Goal: Connect with others: Connect with others

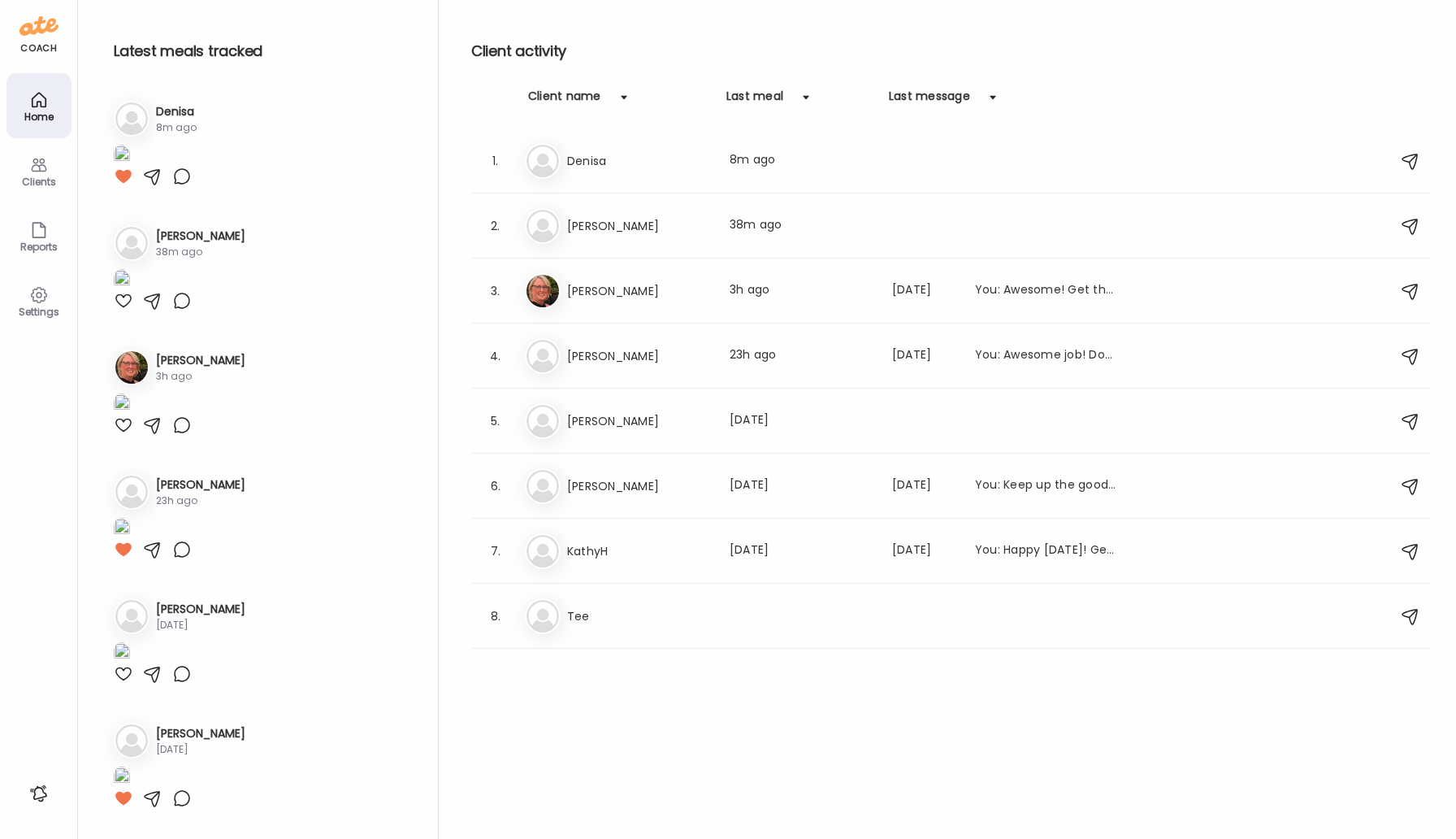
scroll to position [1168, 0]
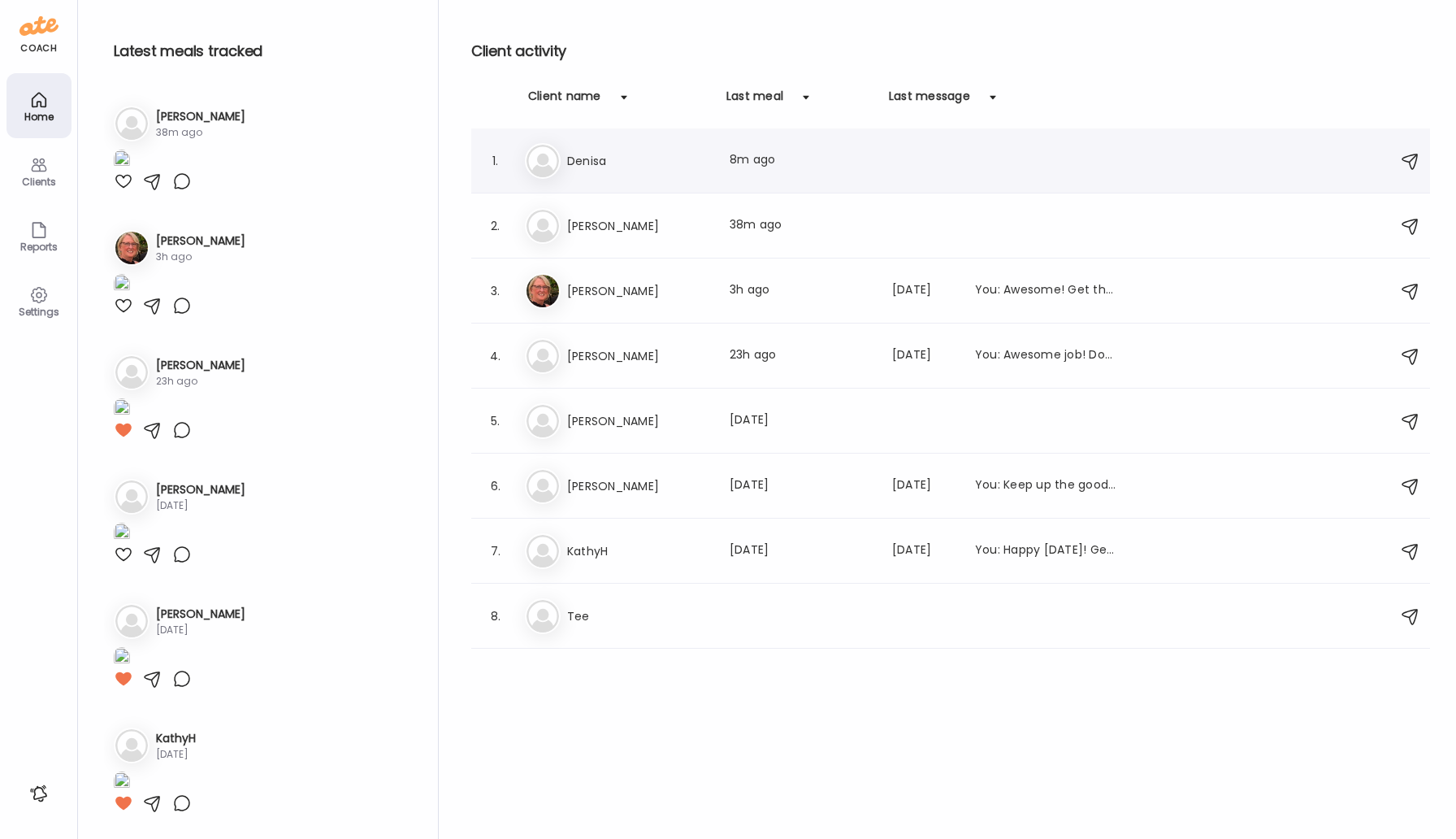
click at [575, 159] on h3 "Denisa" at bounding box center [638, 161] width 143 height 19
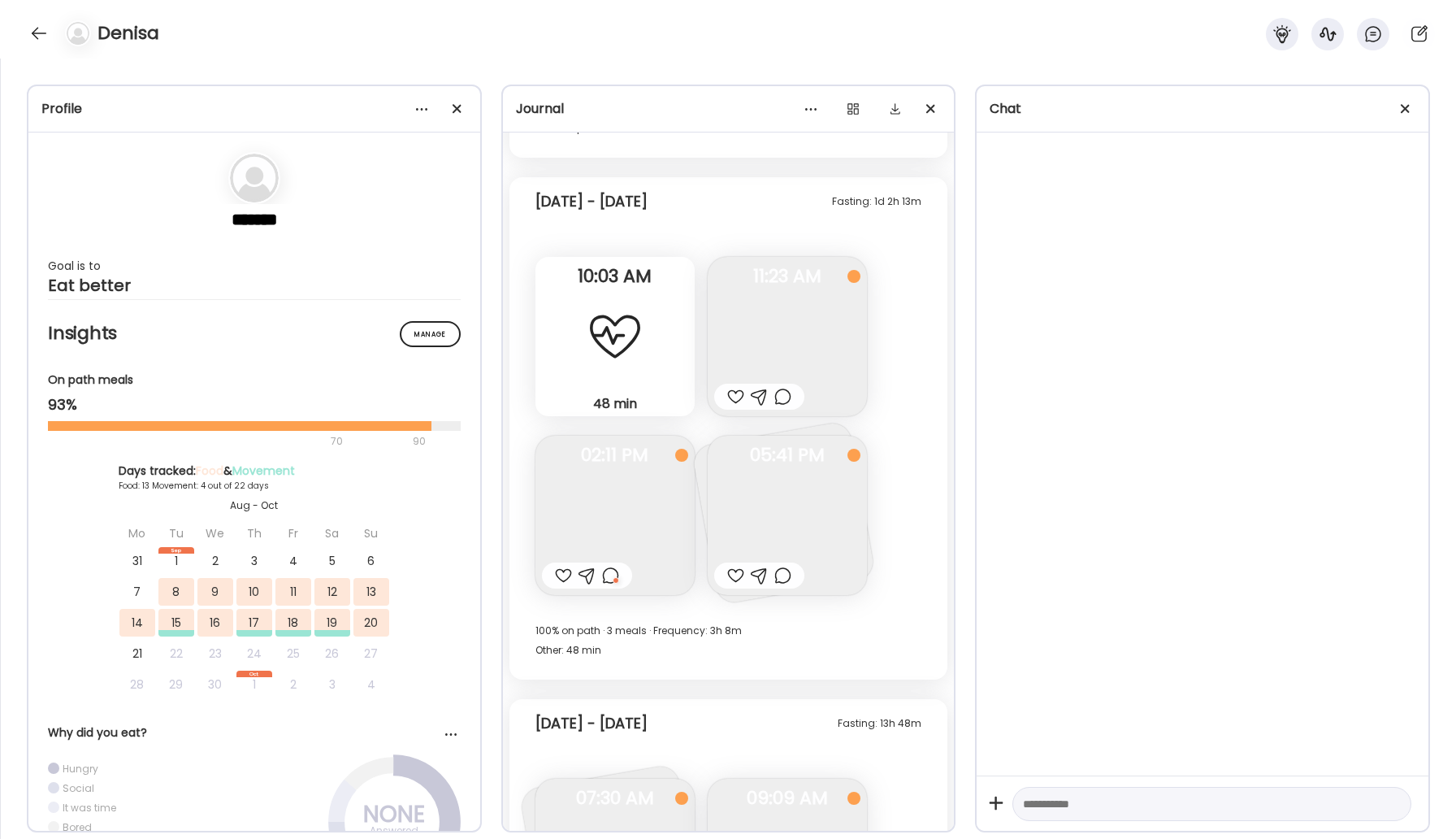
scroll to position [5776, 0]
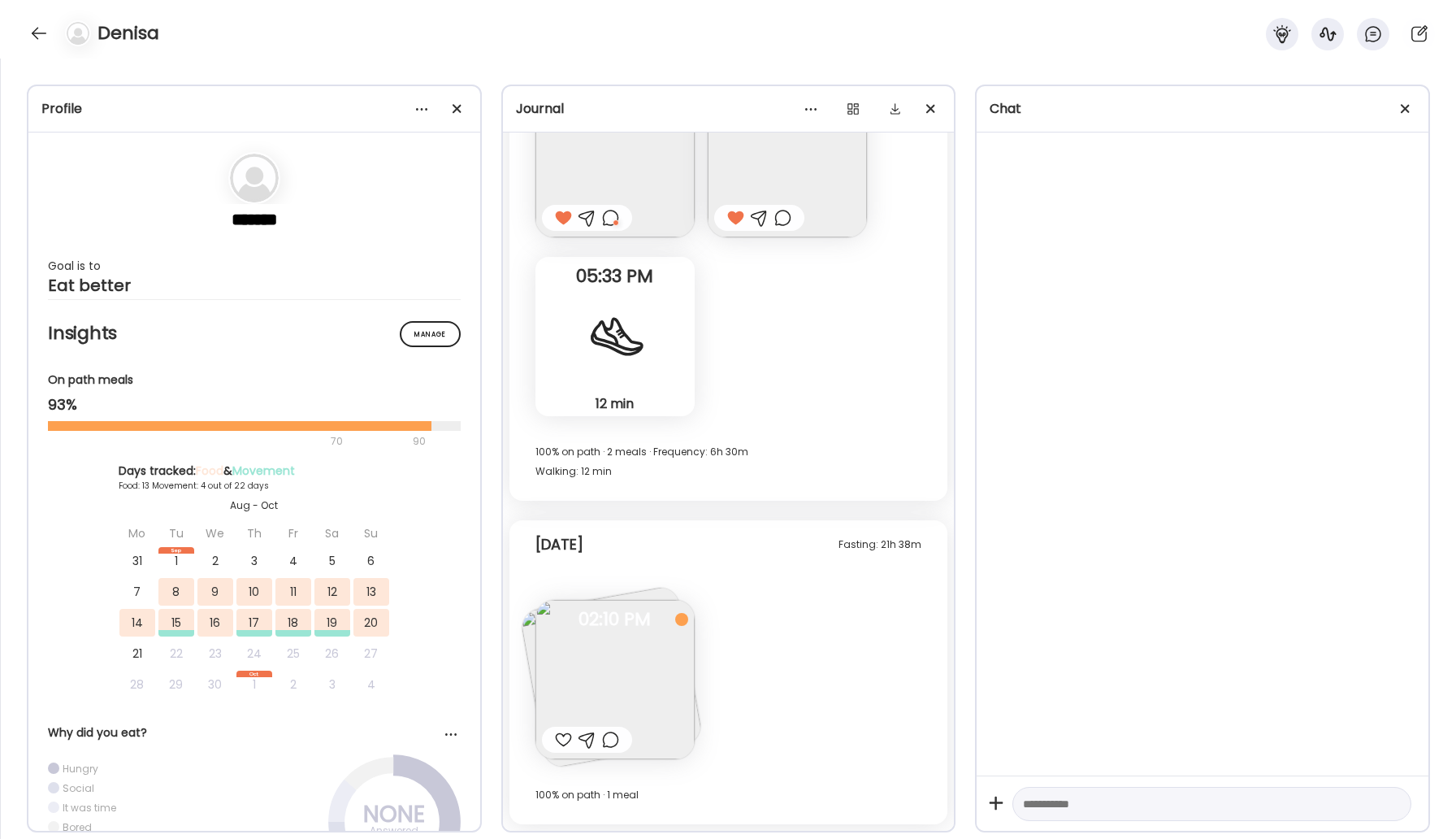
click at [648, 680] on img at bounding box center [614, 679] width 159 height 159
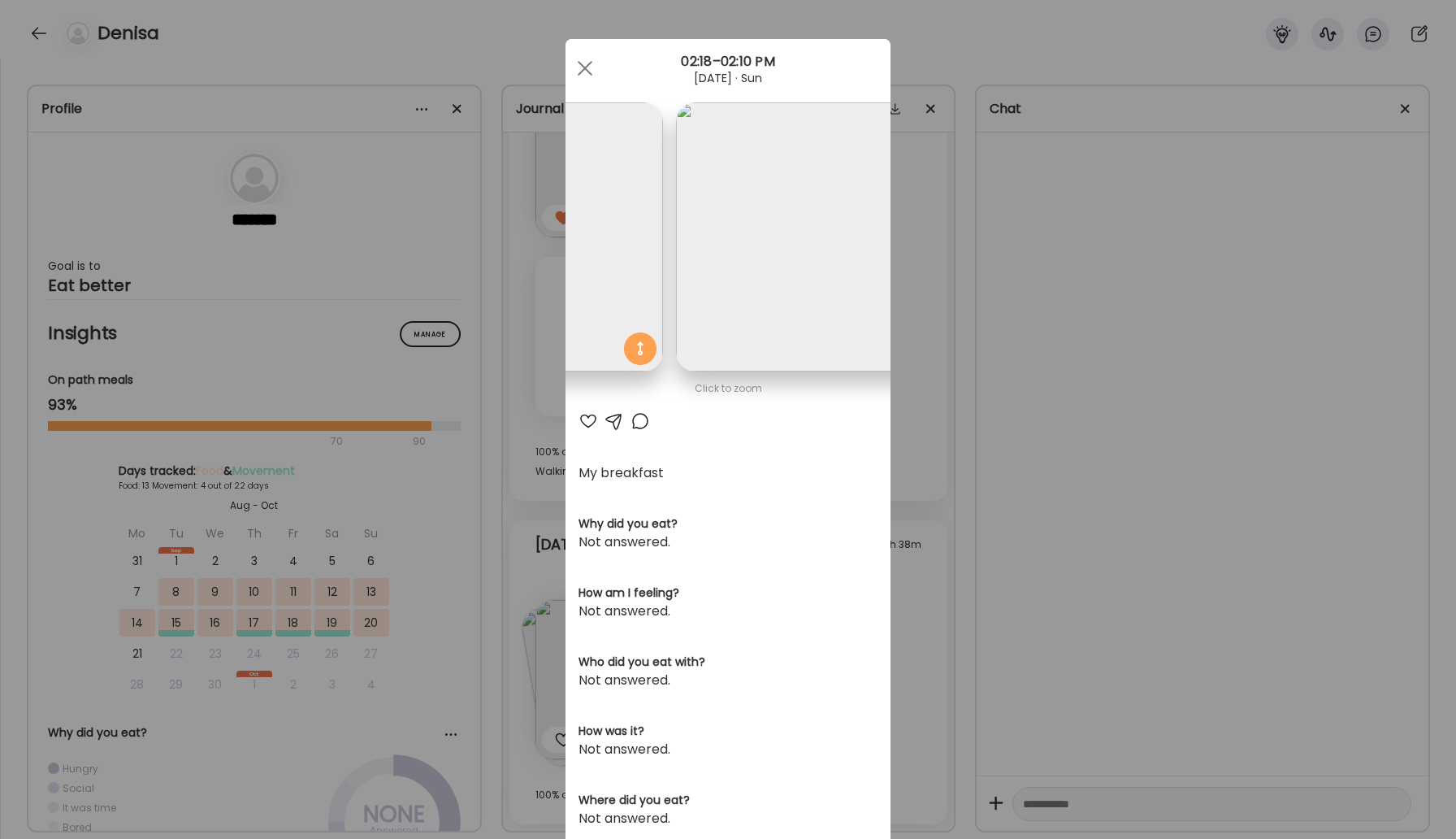
scroll to position [0, 265]
click at [587, 66] on span at bounding box center [585, 67] width 14 height 14
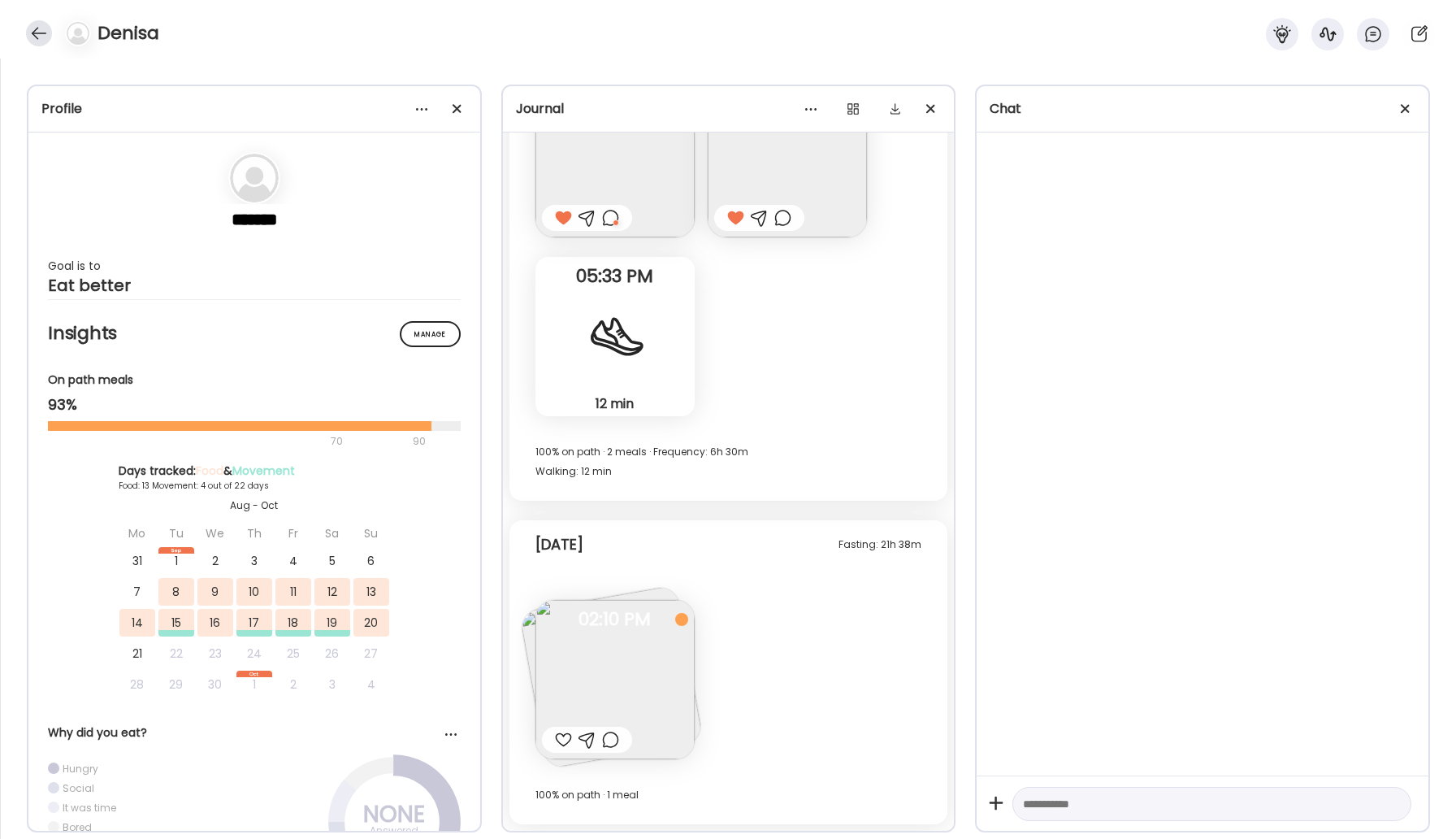
click at [39, 32] on div at bounding box center [39, 33] width 26 height 26
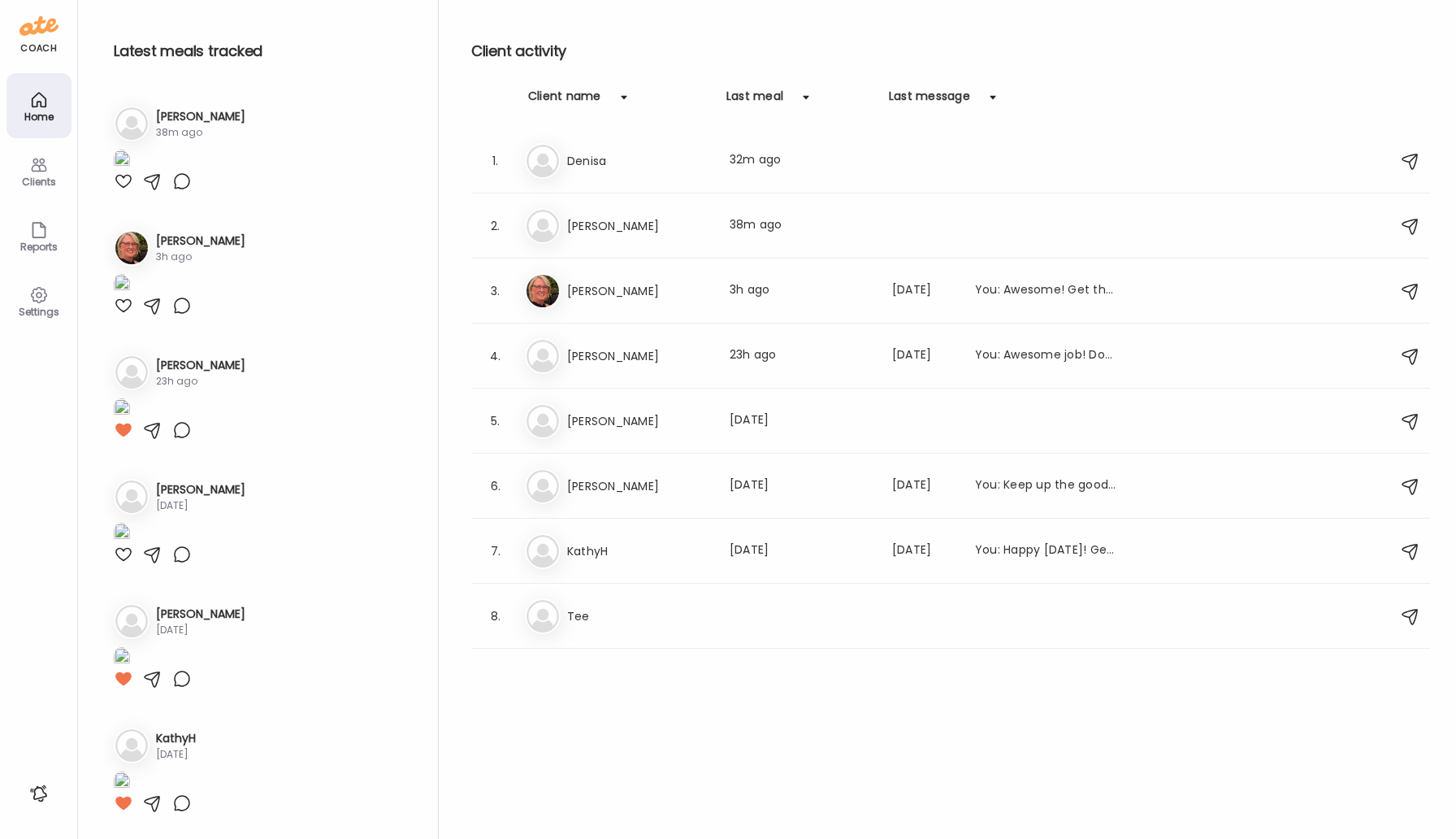
scroll to position [1168, 0]
click at [585, 229] on h3 "[PERSON_NAME]" at bounding box center [638, 225] width 143 height 19
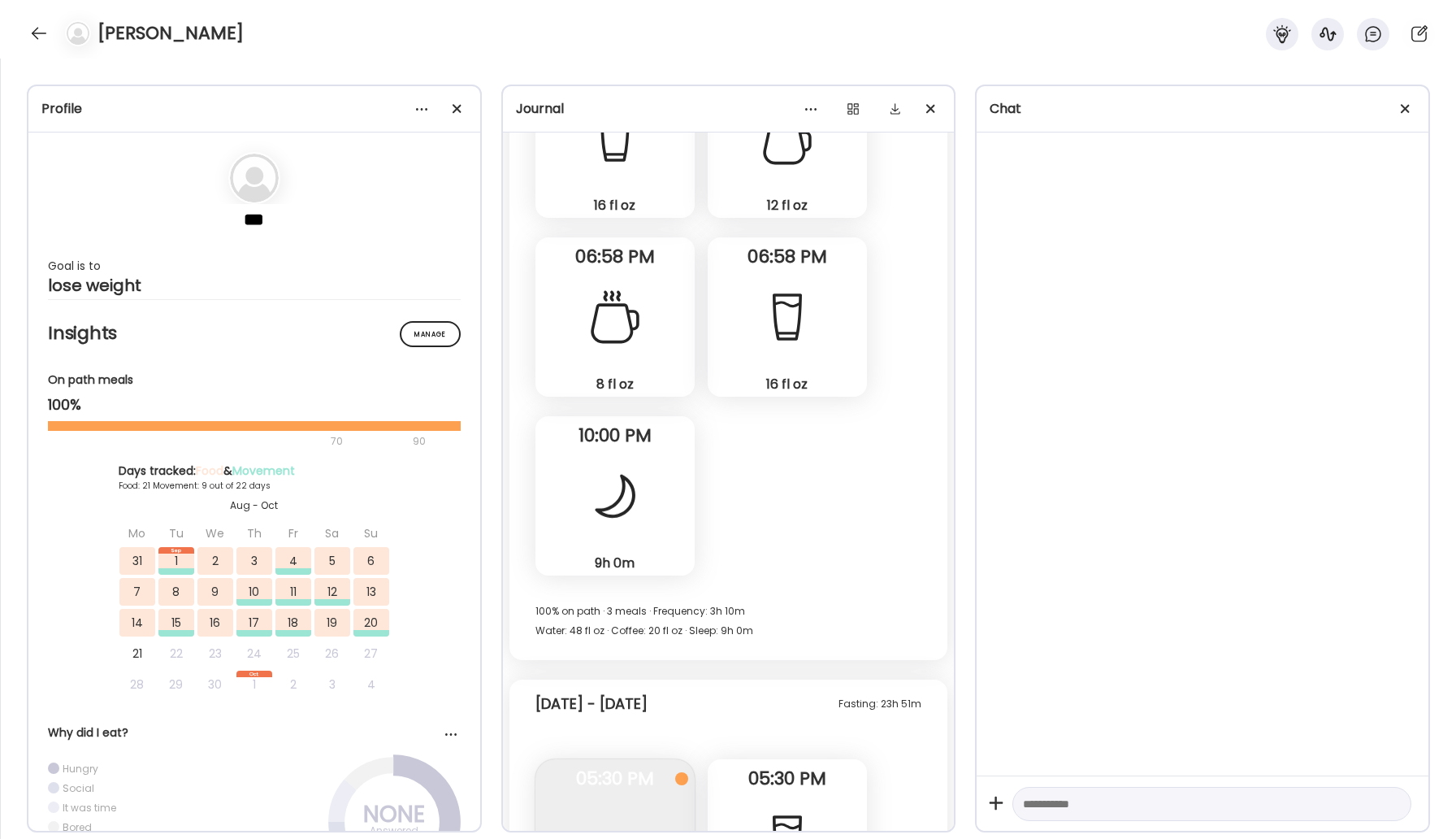
scroll to position [29848, 0]
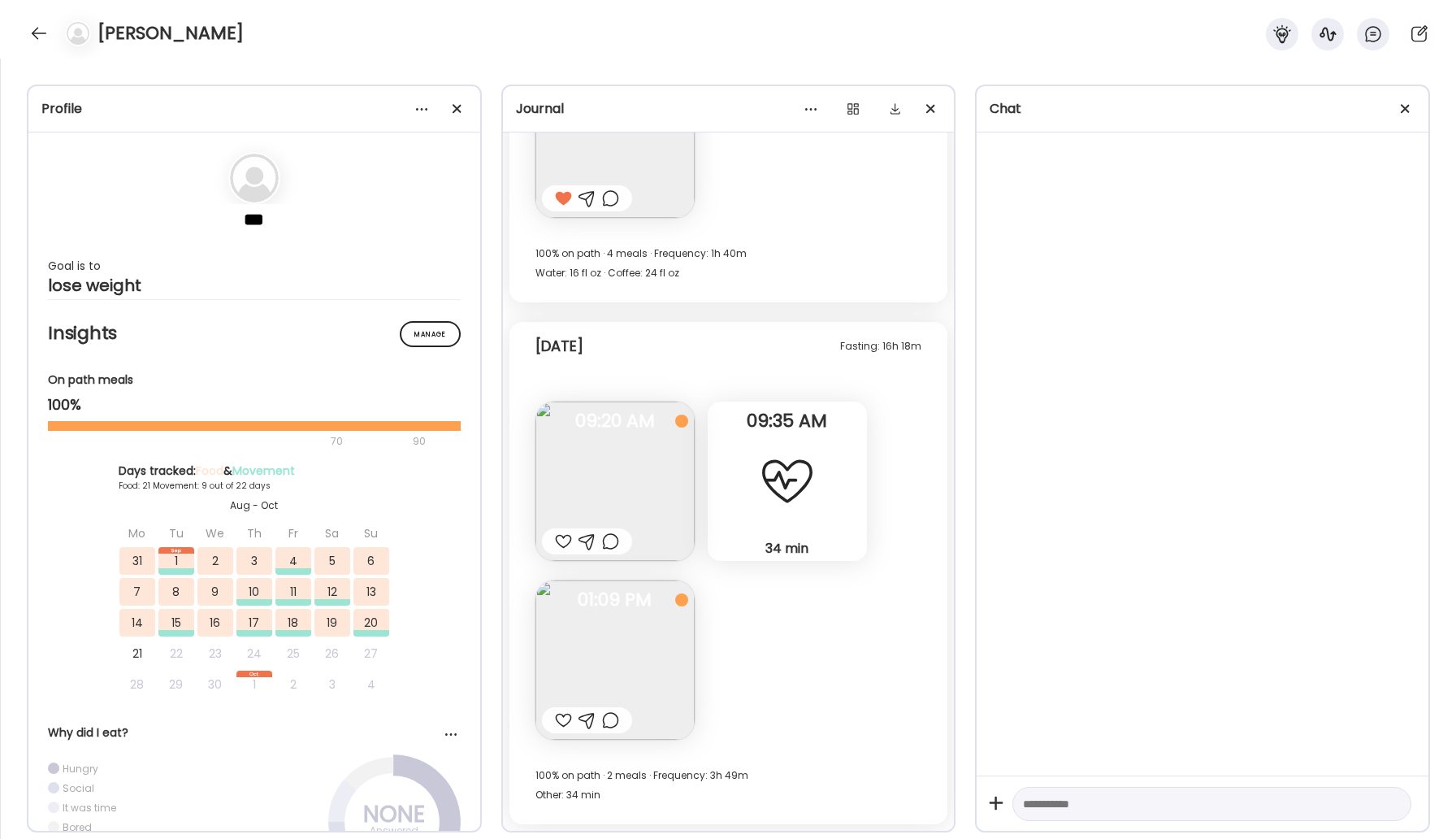
click at [559, 543] on div at bounding box center [563, 541] width 17 height 19
click at [585, 500] on img at bounding box center [614, 481] width 159 height 159
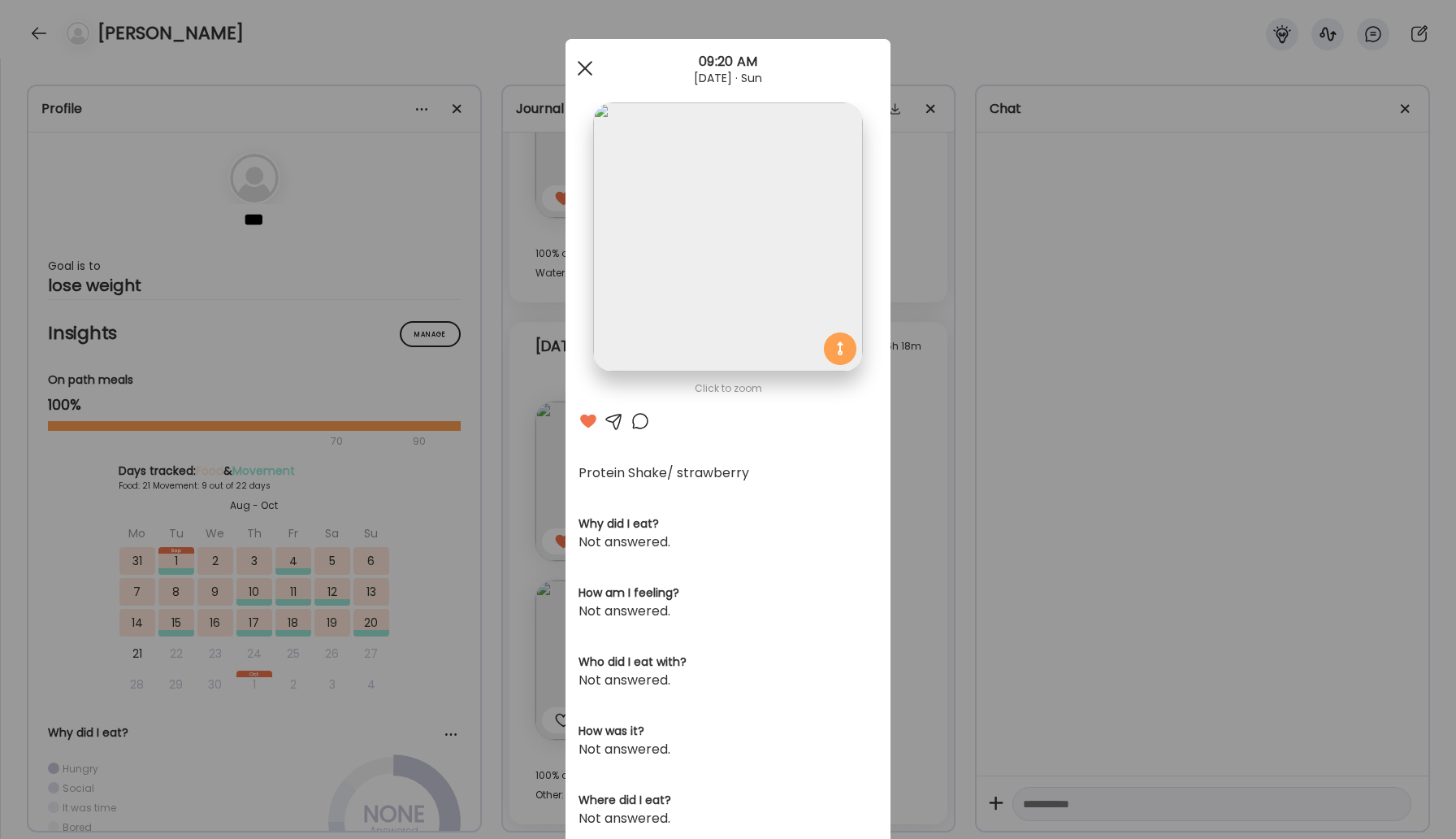
click at [580, 58] on div at bounding box center [585, 68] width 33 height 33
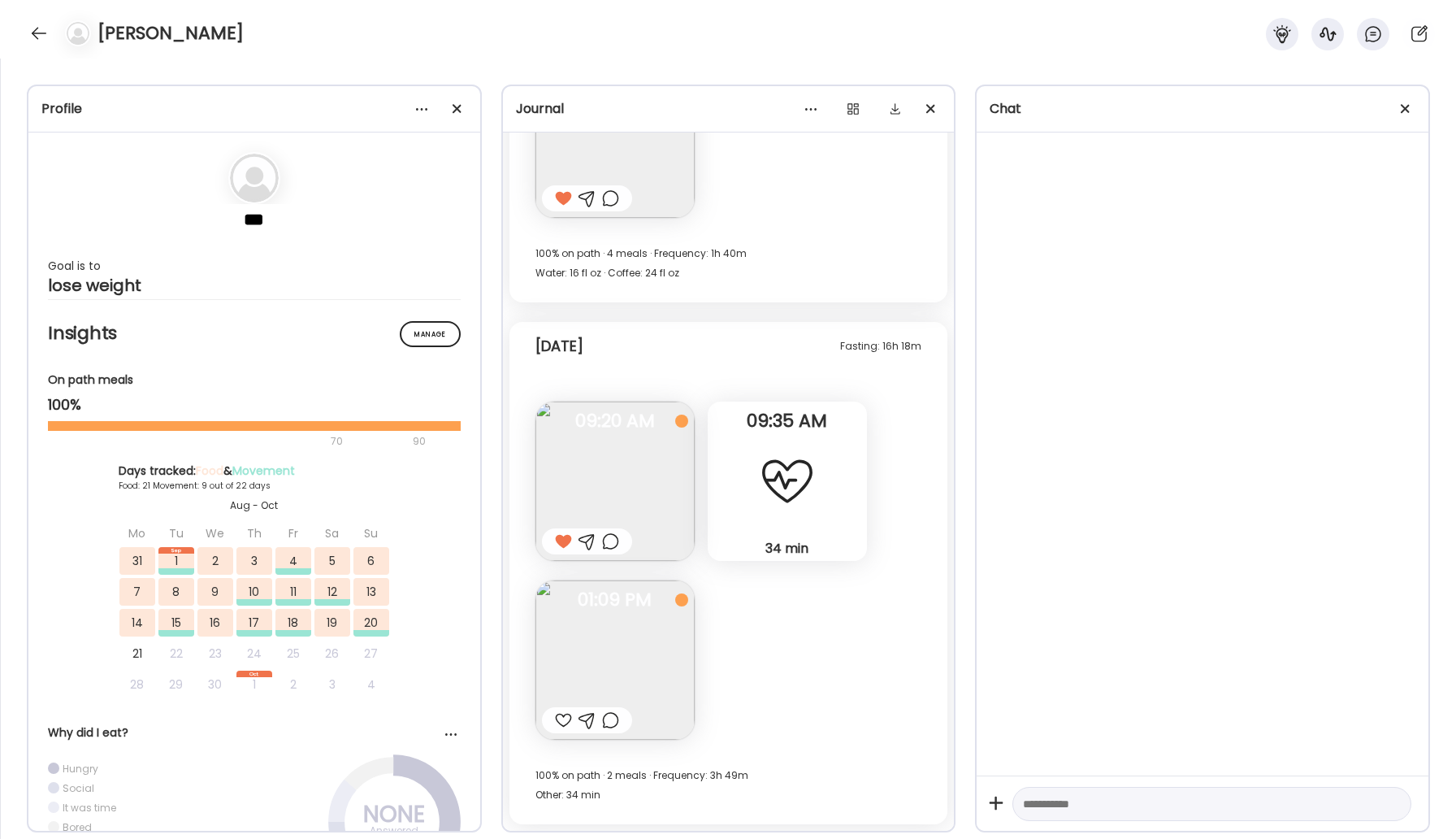
click at [559, 717] on div at bounding box center [563, 720] width 17 height 19
click at [31, 29] on div at bounding box center [39, 33] width 26 height 26
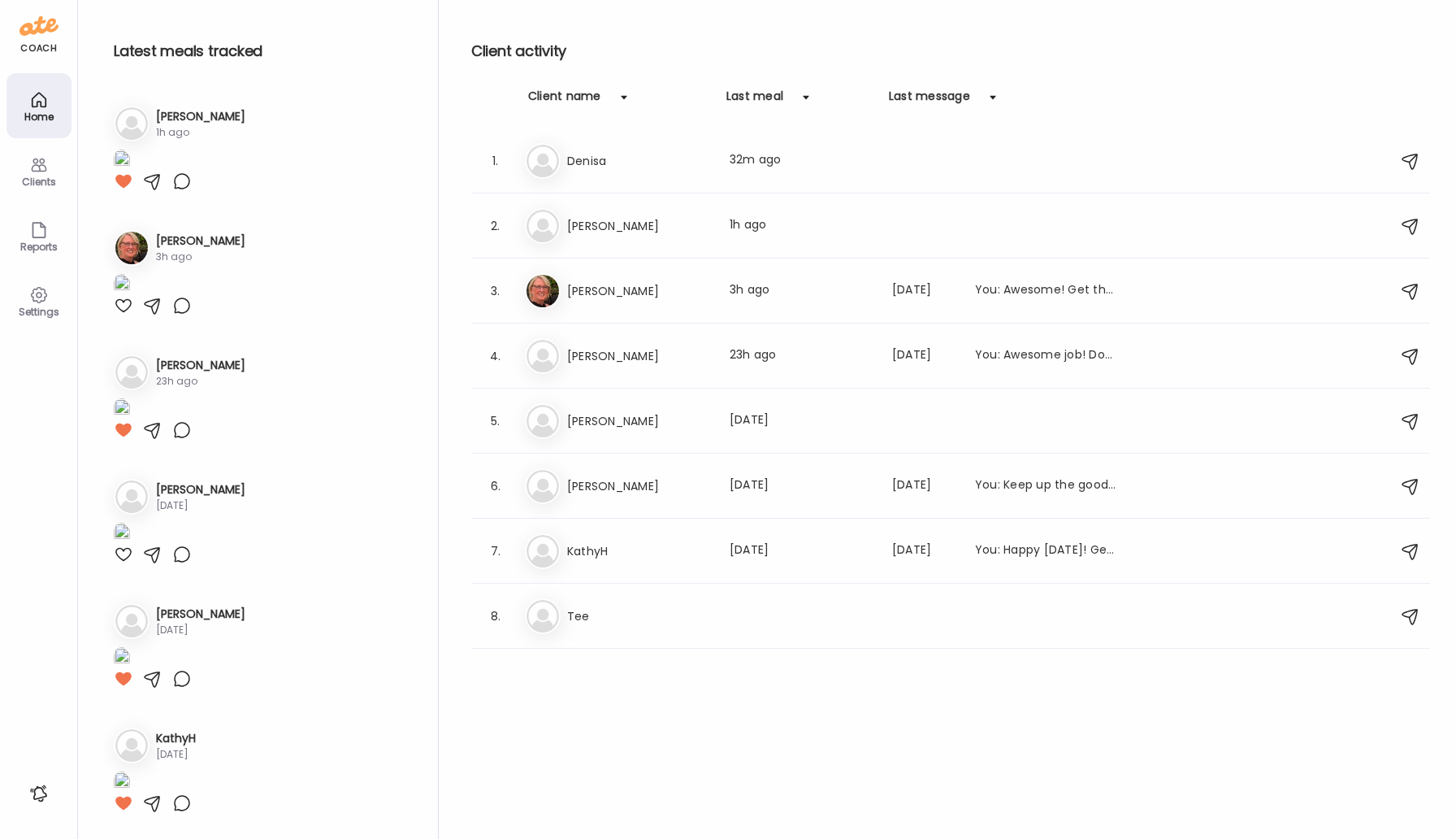
scroll to position [1168, 0]
click at [615, 292] on h3 "[PERSON_NAME]" at bounding box center [638, 291] width 143 height 19
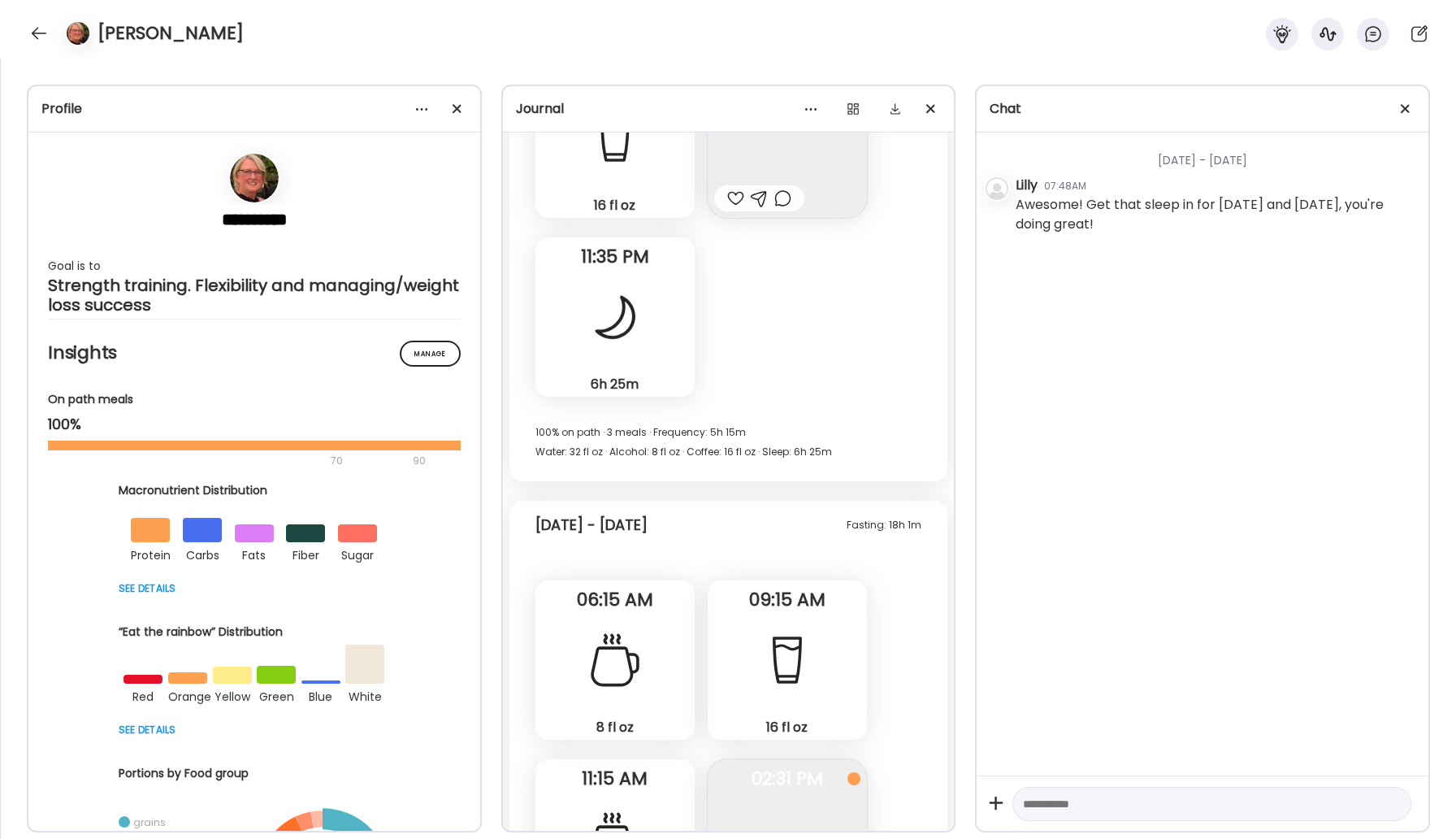
scroll to position [25818, 0]
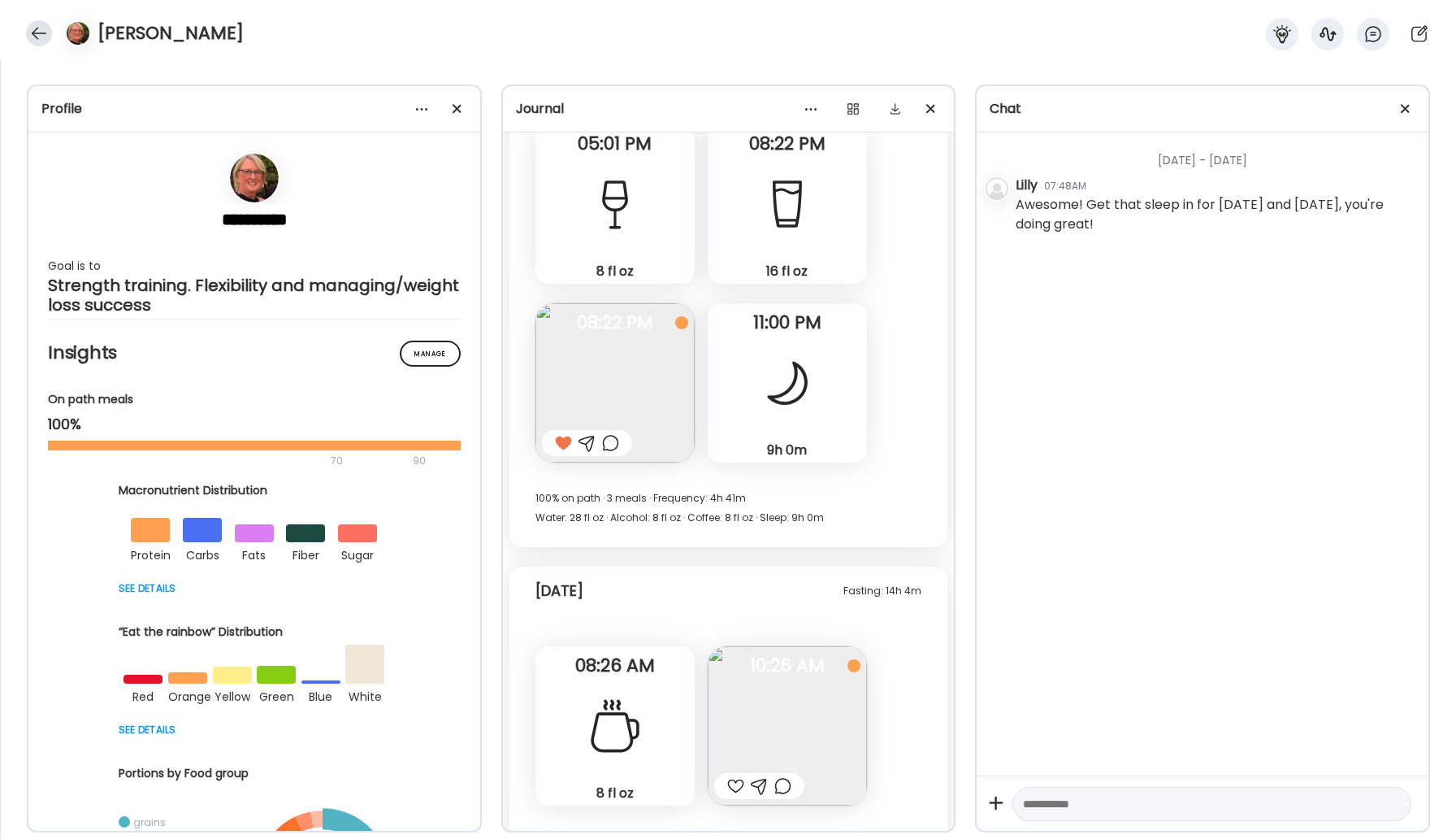
click at [46, 28] on div at bounding box center [39, 33] width 26 height 26
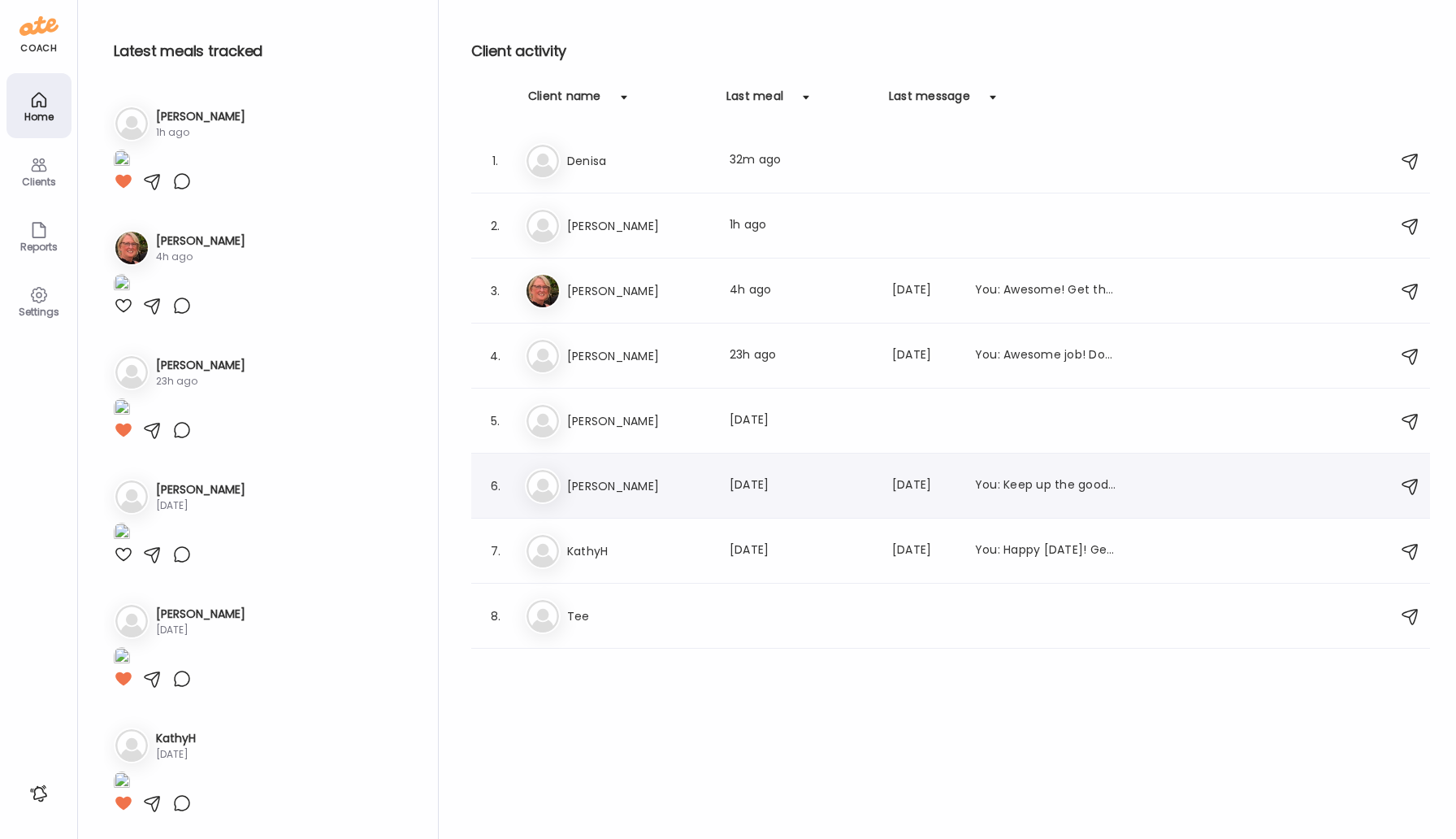
scroll to position [1168, 0]
click at [619, 434] on div "[PERSON_NAME] Last meal: [DATE]" at bounding box center [952, 420] width 856 height 36
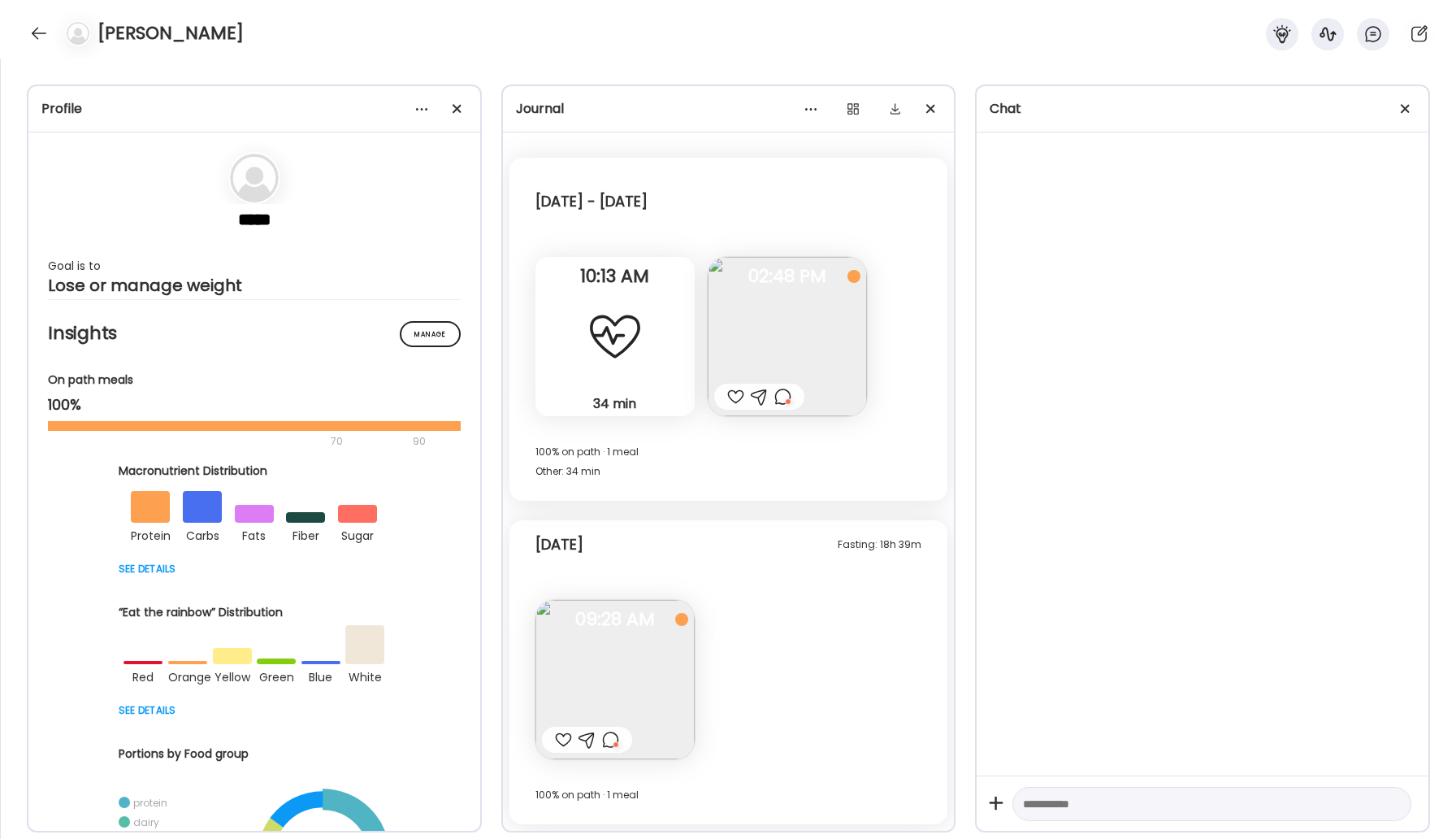
scroll to position [1178, 0]
click at [43, 34] on div at bounding box center [39, 33] width 26 height 26
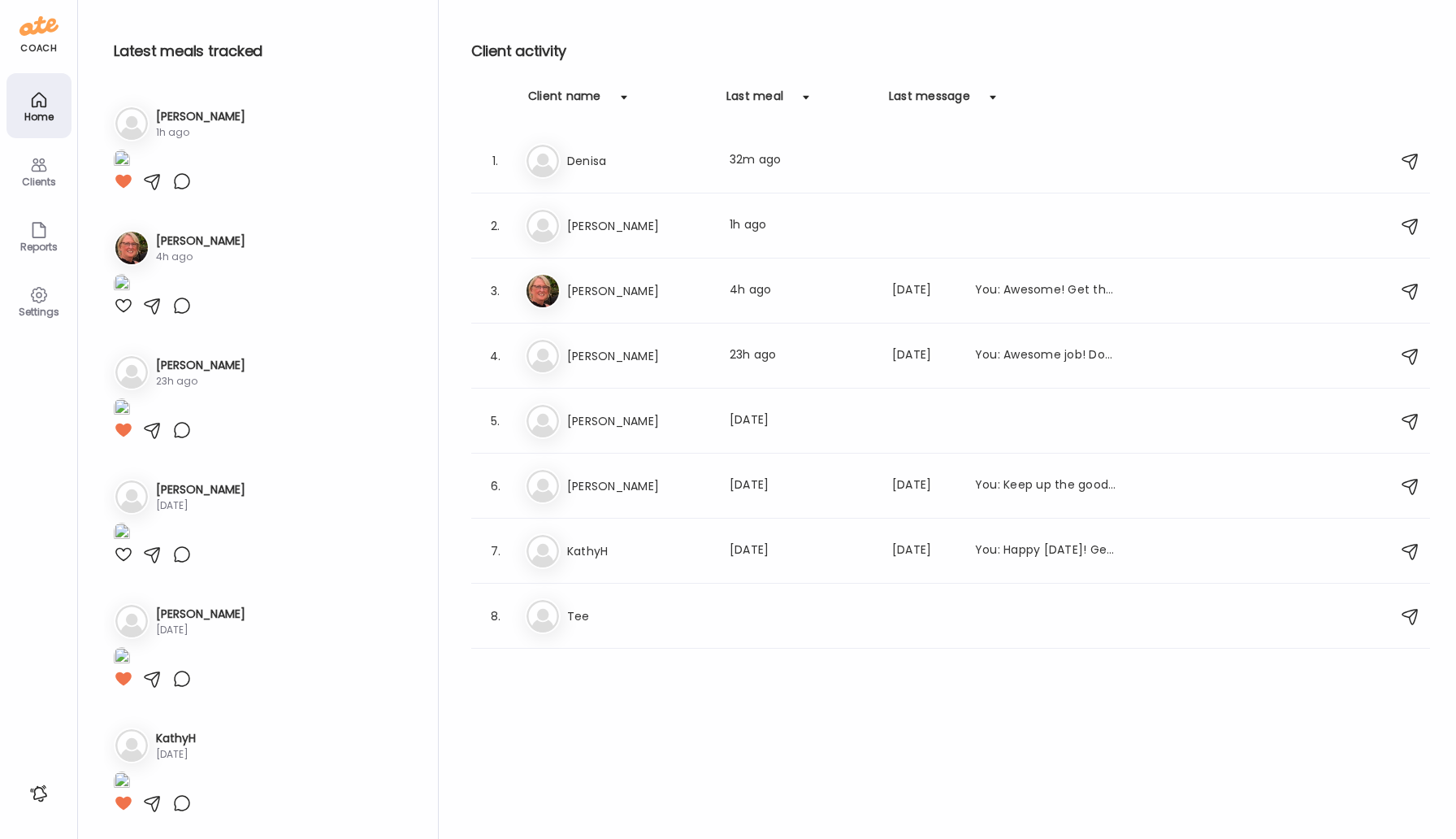
scroll to position [1168, 0]
